Goal: Communication & Community: Answer question/provide support

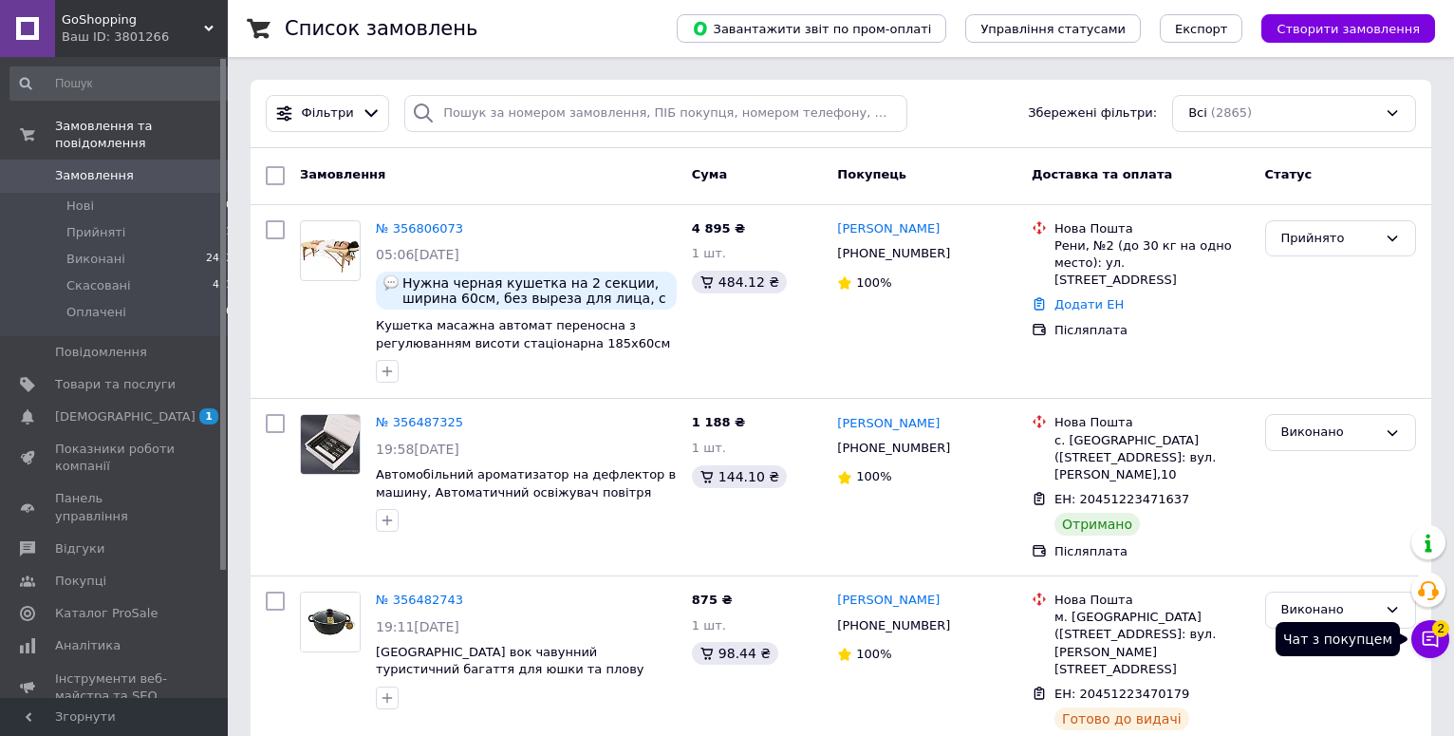
click at [1445, 643] on button "Чат з покупцем 2" at bounding box center [1430, 639] width 38 height 38
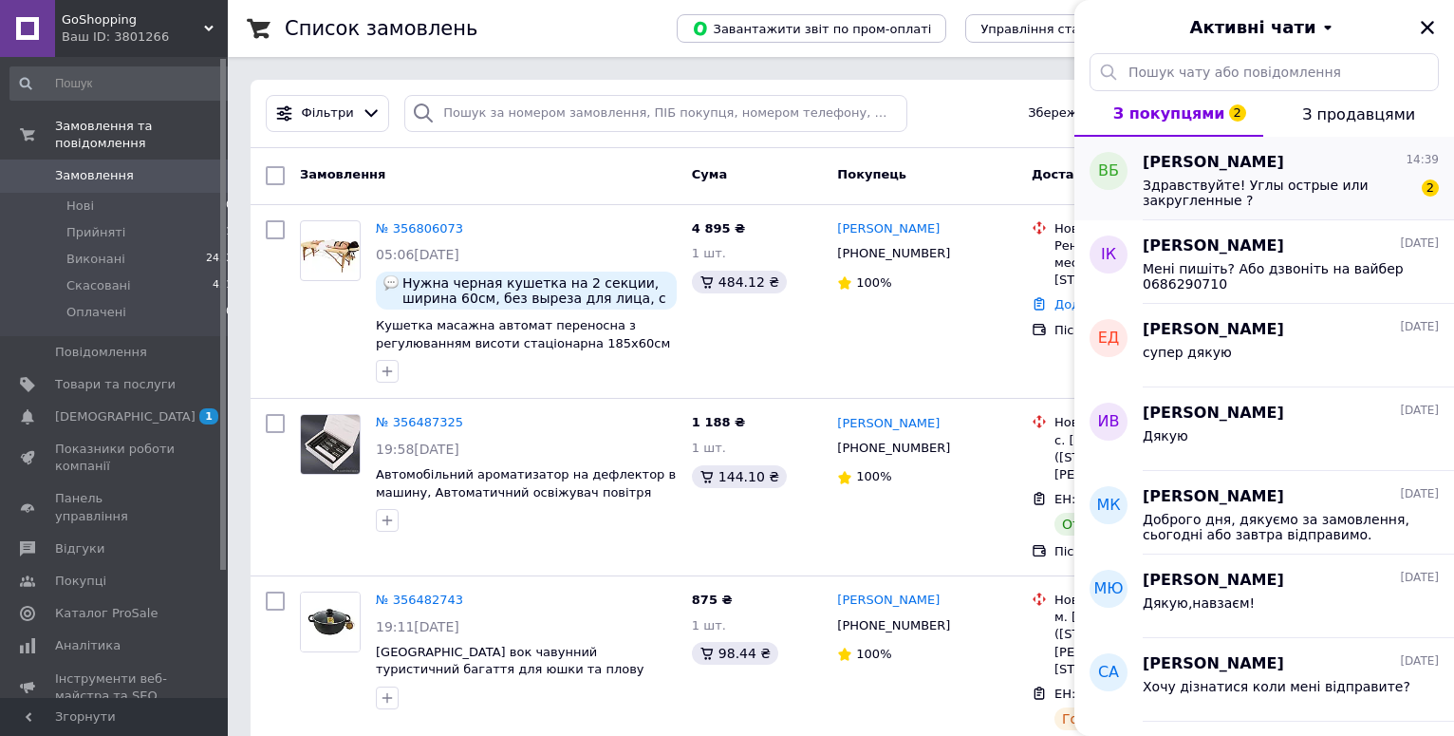
click at [1216, 208] on div "[PERSON_NAME] 14:39 Здравствуйте! Углы острые или закругленные ? 2" at bounding box center [1298, 179] width 311 height 84
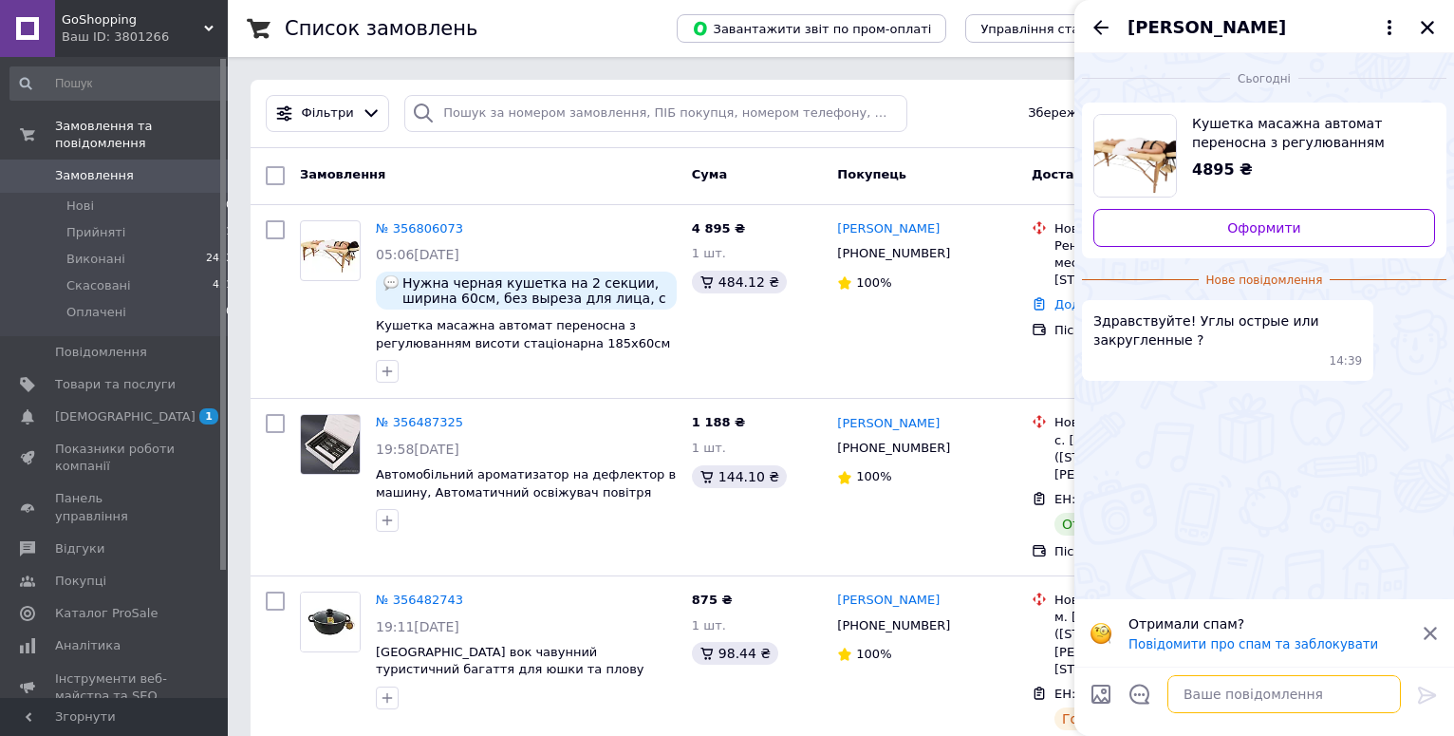
click at [1214, 703] on textarea at bounding box center [1283, 694] width 233 height 38
type textarea "Доброго дня!"
click at [1423, 689] on icon at bounding box center [1427, 694] width 23 height 23
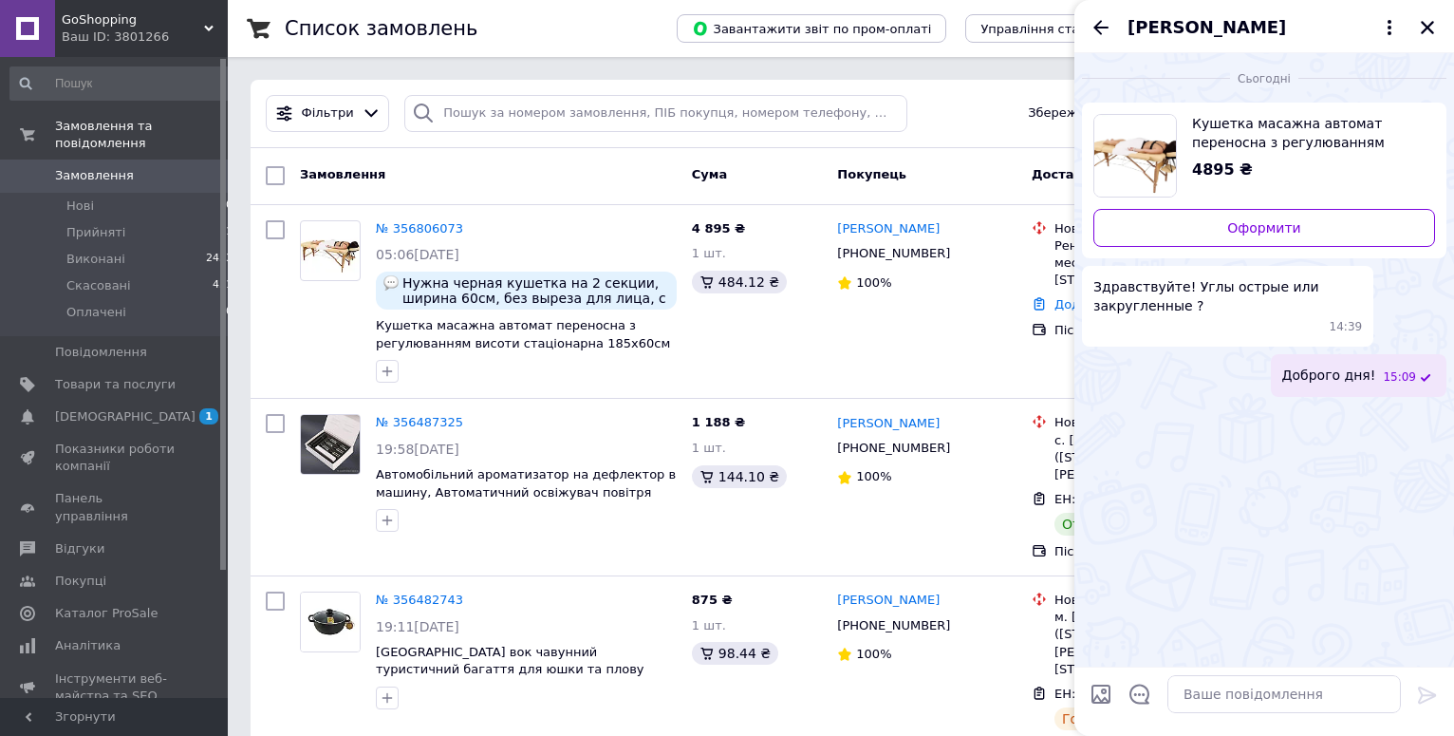
click at [1101, 698] on input "Завантажити файли" at bounding box center [1101, 693] width 23 height 23
type input "C:\fakepath\Массажный стол.jpg"
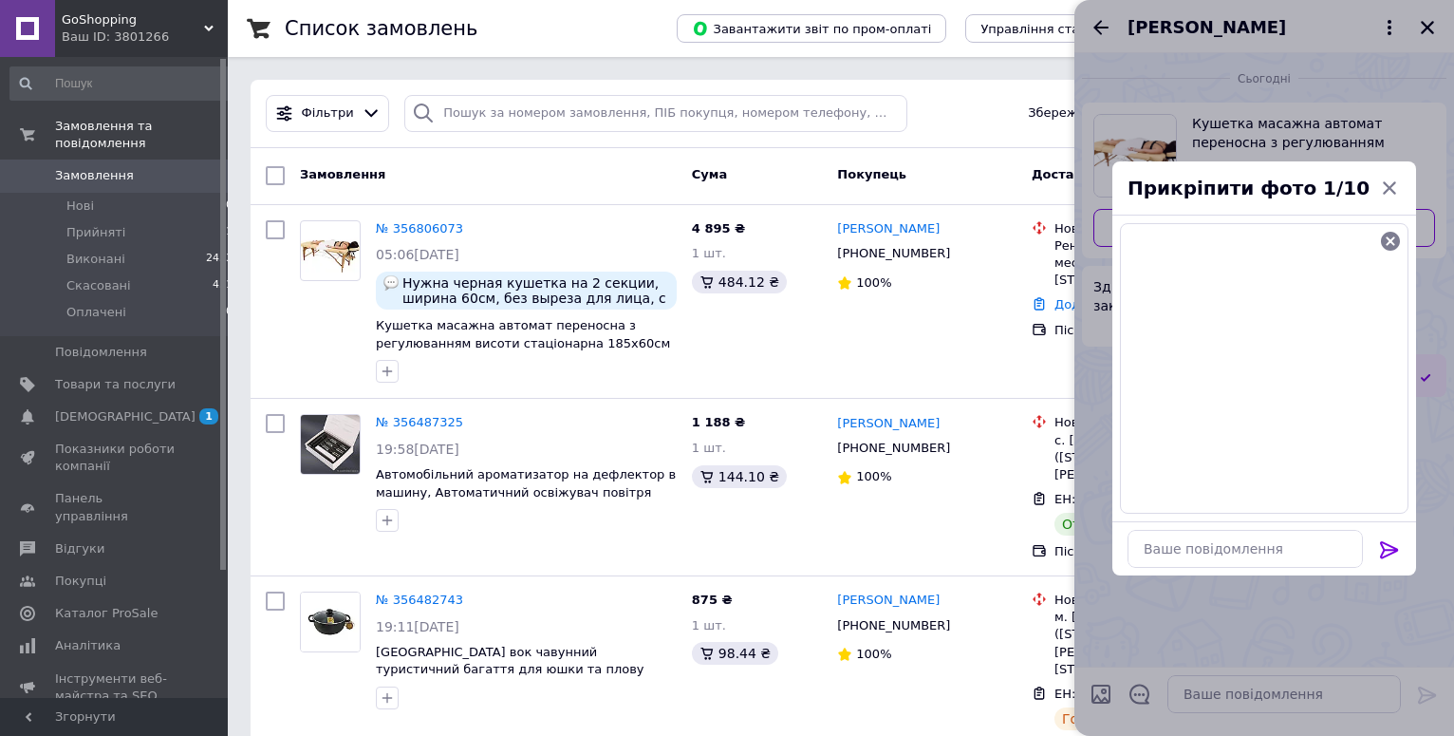
click at [1389, 545] on icon at bounding box center [1389, 549] width 18 height 17
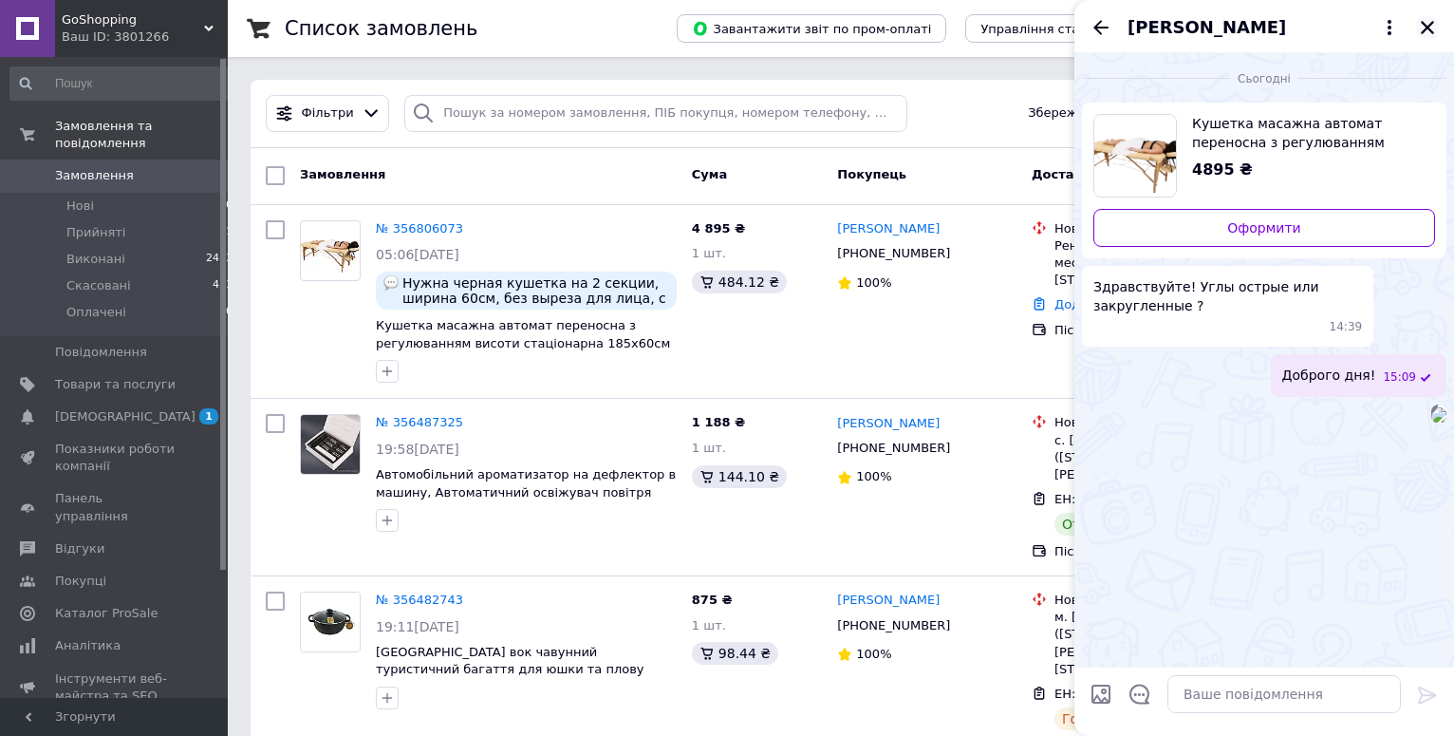
click at [1422, 24] on icon "Закрити" at bounding box center [1427, 27] width 17 height 17
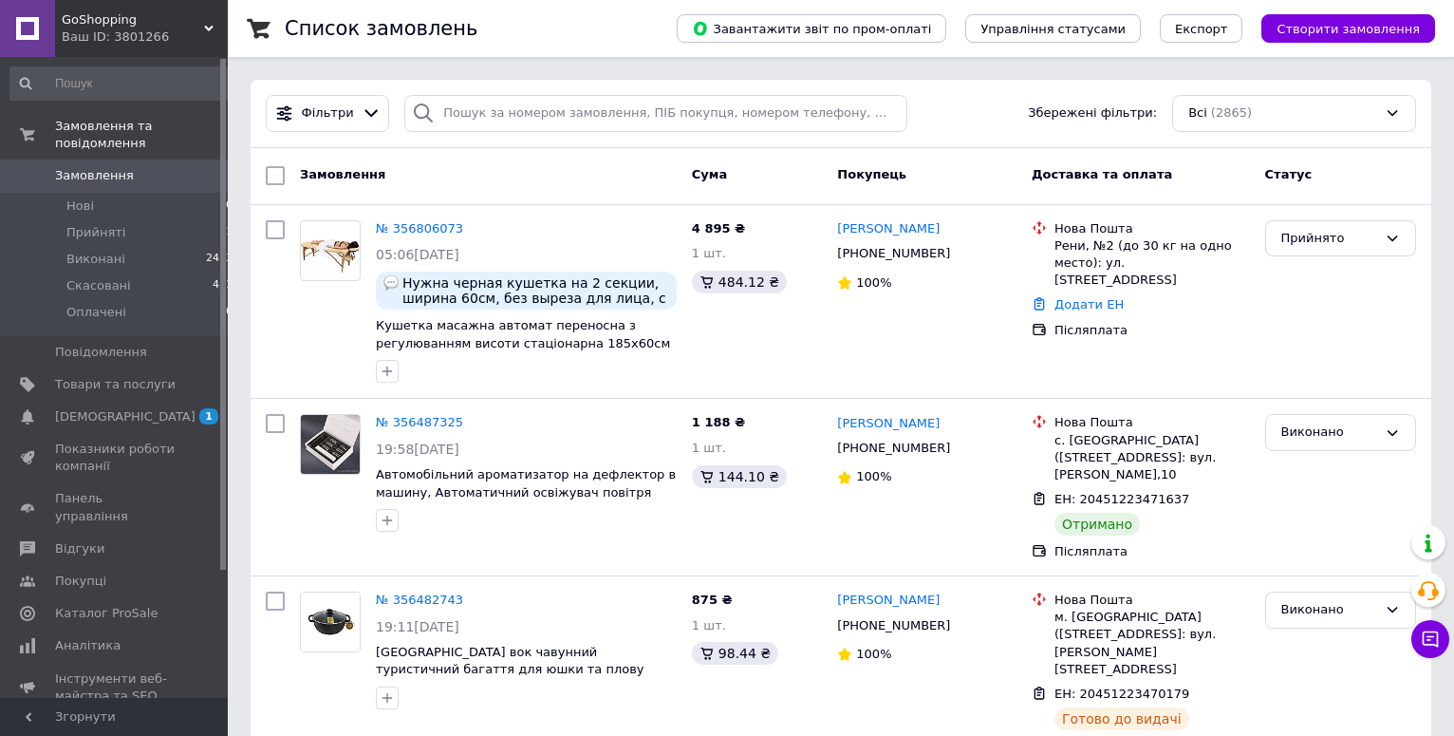
click at [102, 167] on span "Замовлення" at bounding box center [94, 175] width 79 height 17
click at [139, 408] on span "[DEMOGRAPHIC_DATA]" at bounding box center [115, 416] width 121 height 17
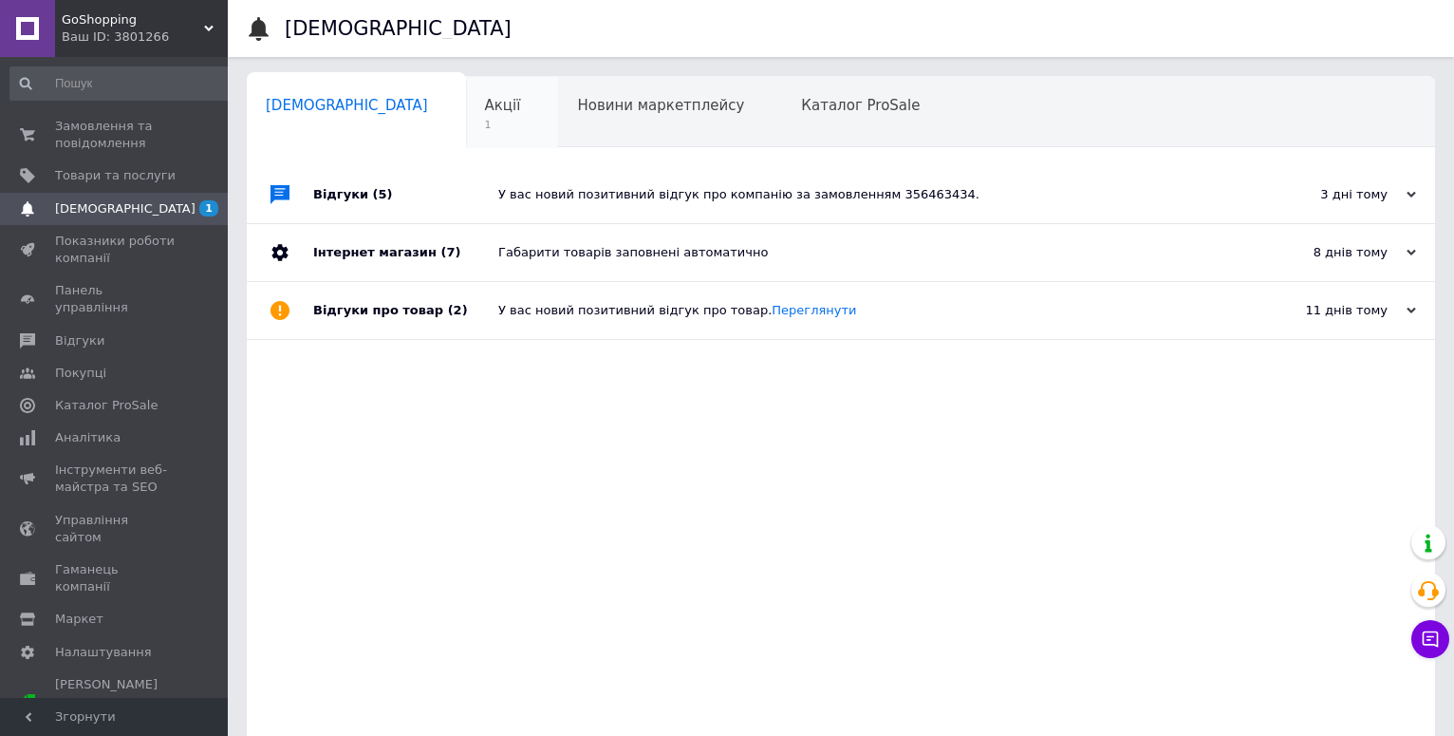
click at [466, 127] on div "Акції 1" at bounding box center [512, 113] width 93 height 72
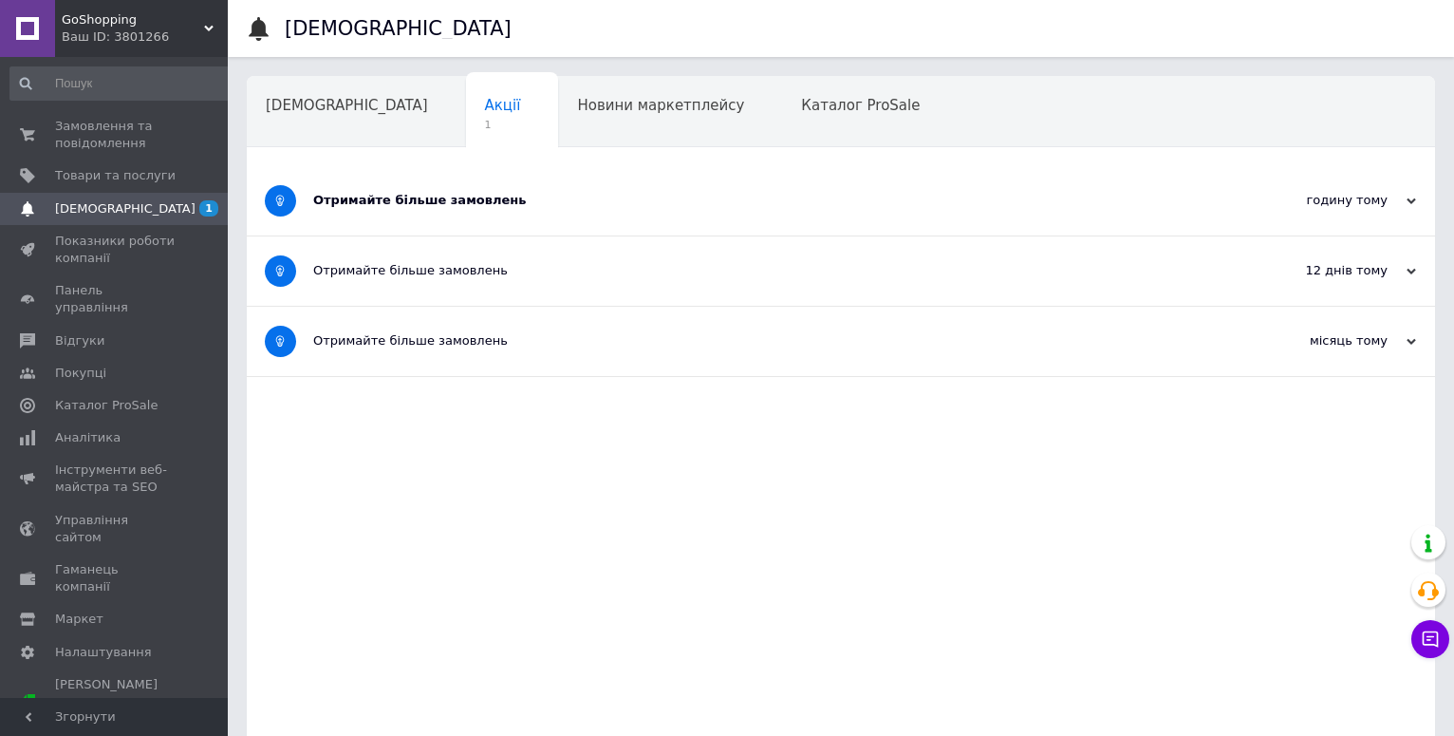
click at [517, 206] on div "Отримайте більше замовлень" at bounding box center [769, 200] width 913 height 17
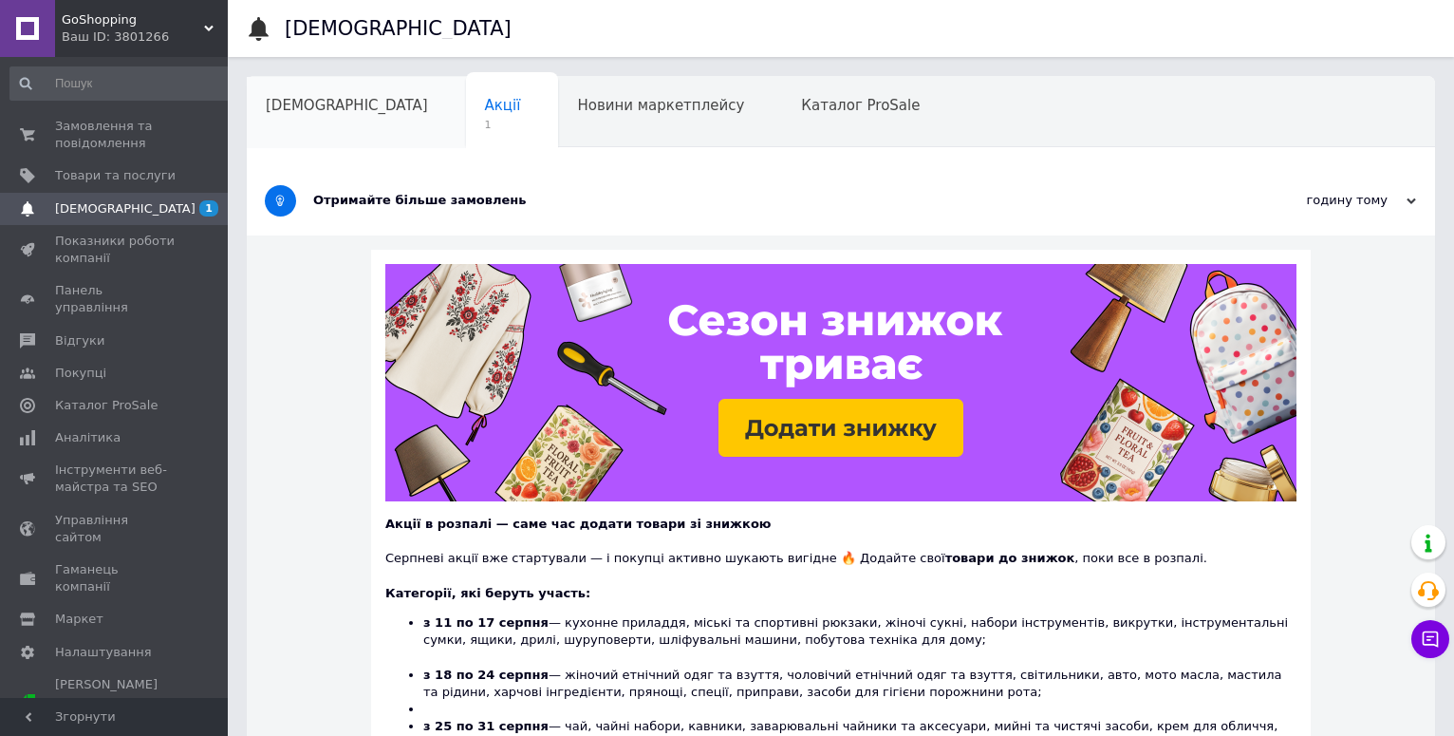
click at [307, 129] on div "[DEMOGRAPHIC_DATA]" at bounding box center [356, 113] width 219 height 72
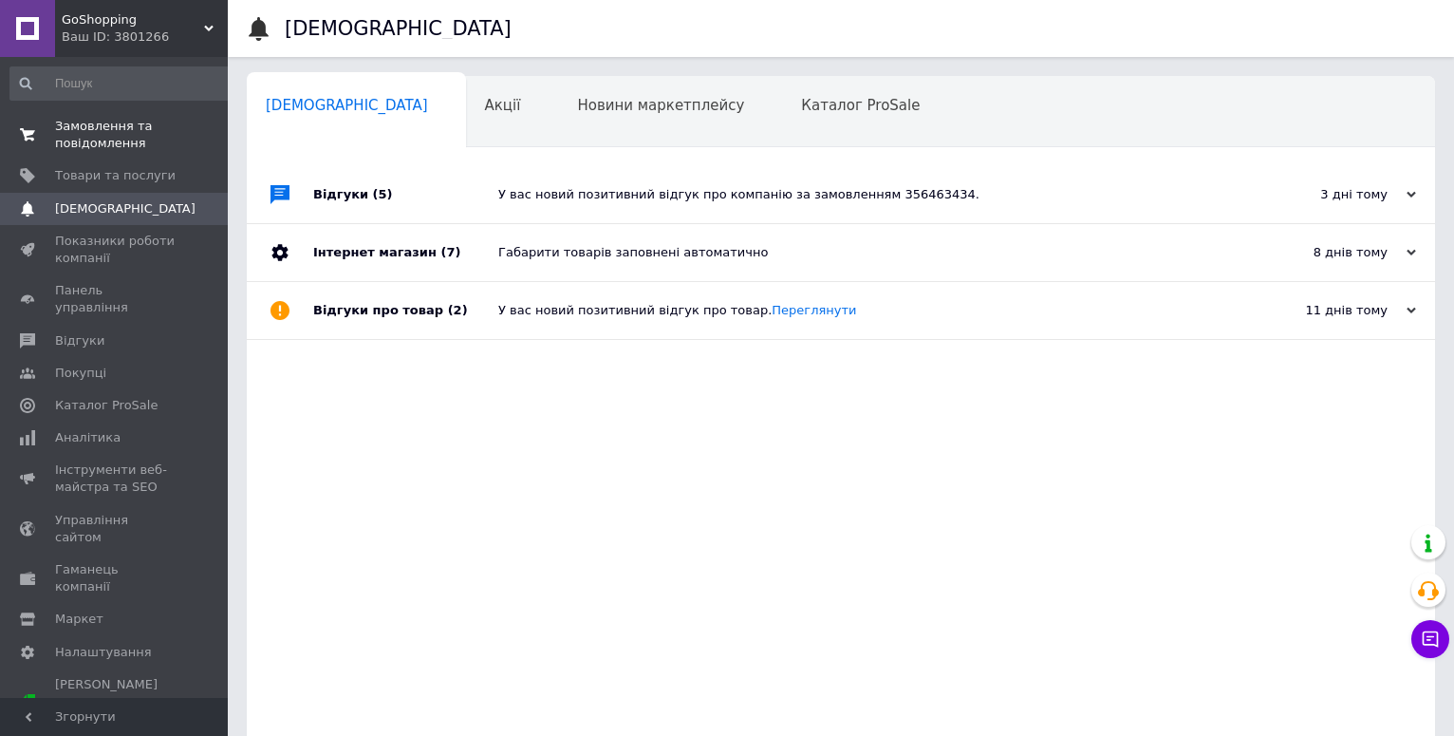
click at [101, 128] on span "Замовлення та повідомлення" at bounding box center [115, 135] width 121 height 34
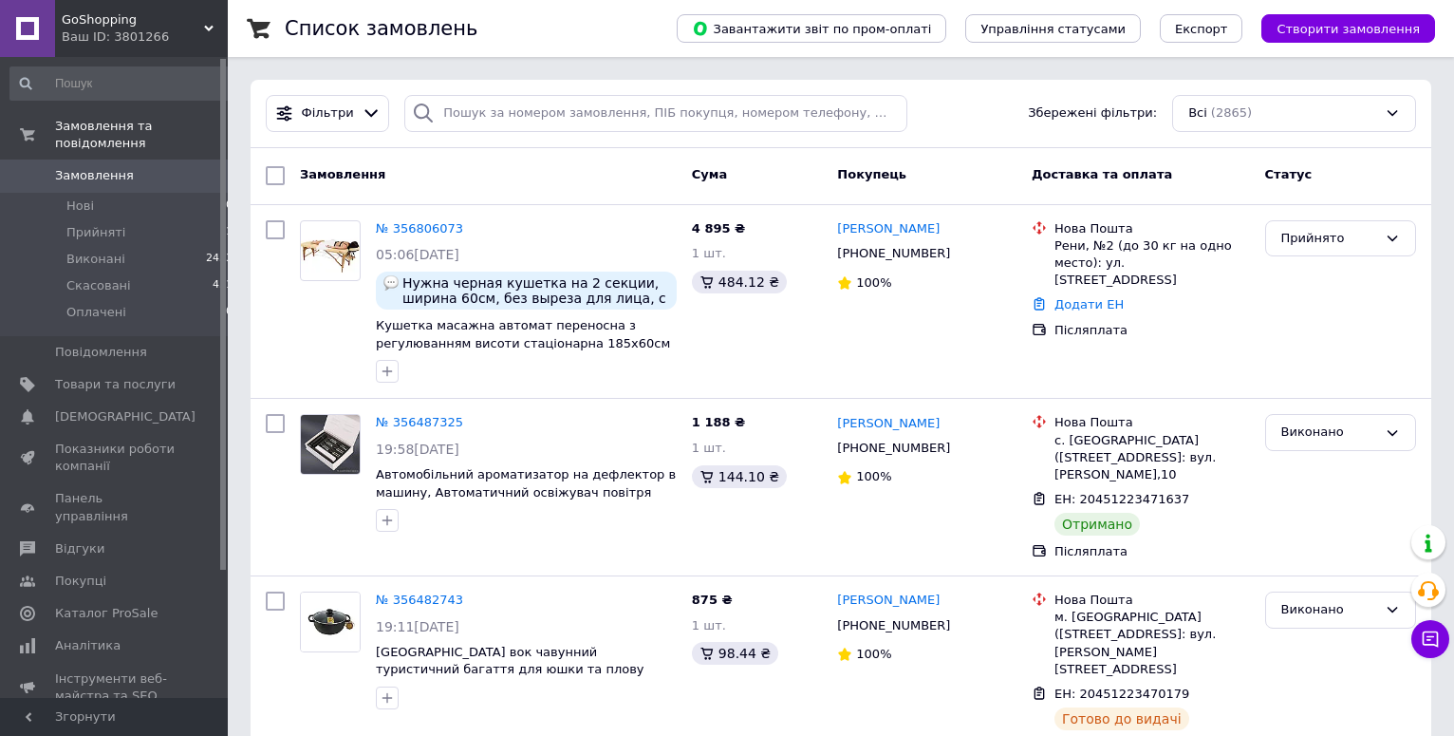
click at [102, 159] on link "Замовлення 0" at bounding box center [122, 175] width 244 height 32
click at [104, 167] on span "Замовлення" at bounding box center [94, 175] width 79 height 17
click at [62, 167] on span "Замовлення" at bounding box center [94, 175] width 79 height 17
click at [99, 167] on span "Замовлення" at bounding box center [94, 175] width 79 height 17
click at [90, 167] on span "Замовлення" at bounding box center [94, 175] width 79 height 17
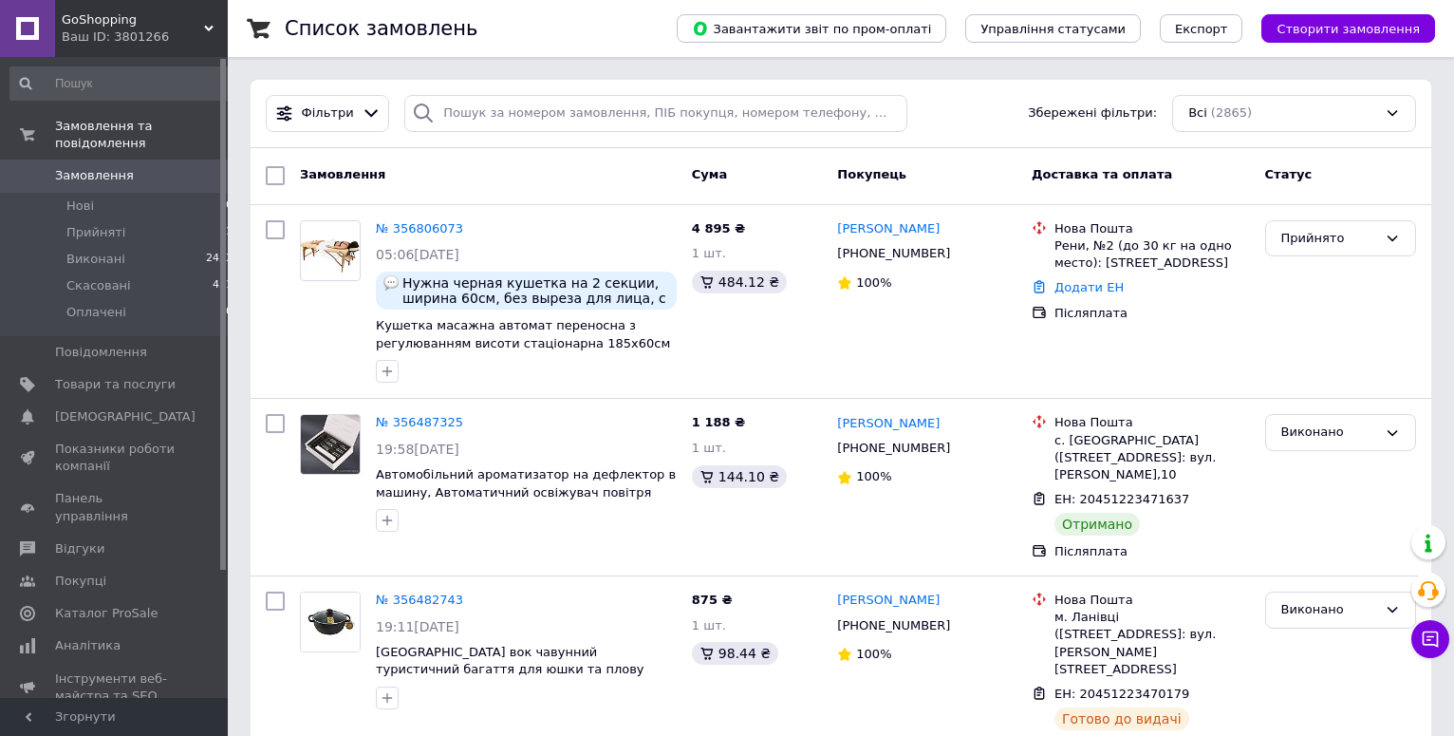
click at [89, 167] on span "Замовлення" at bounding box center [94, 175] width 79 height 17
click at [116, 167] on span "Замовлення" at bounding box center [94, 175] width 79 height 17
